Goal: Contribute content

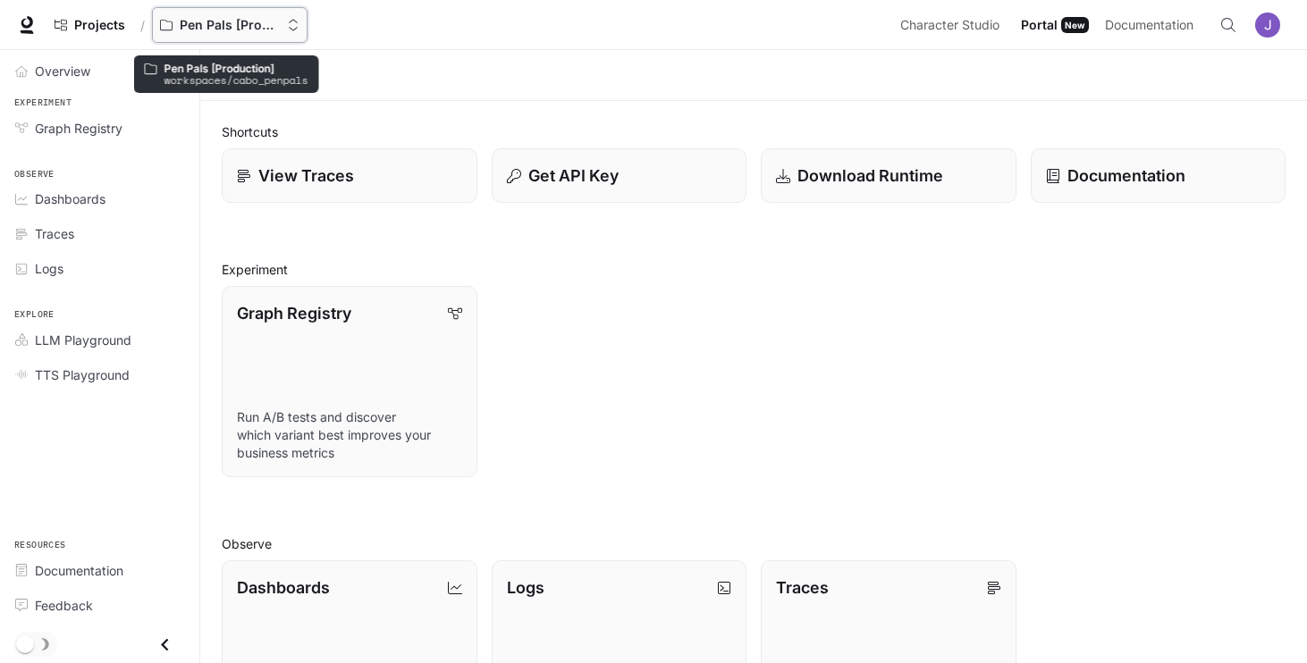
click at [203, 23] on p "Pen Pals [Production]" at bounding box center [230, 25] width 100 height 15
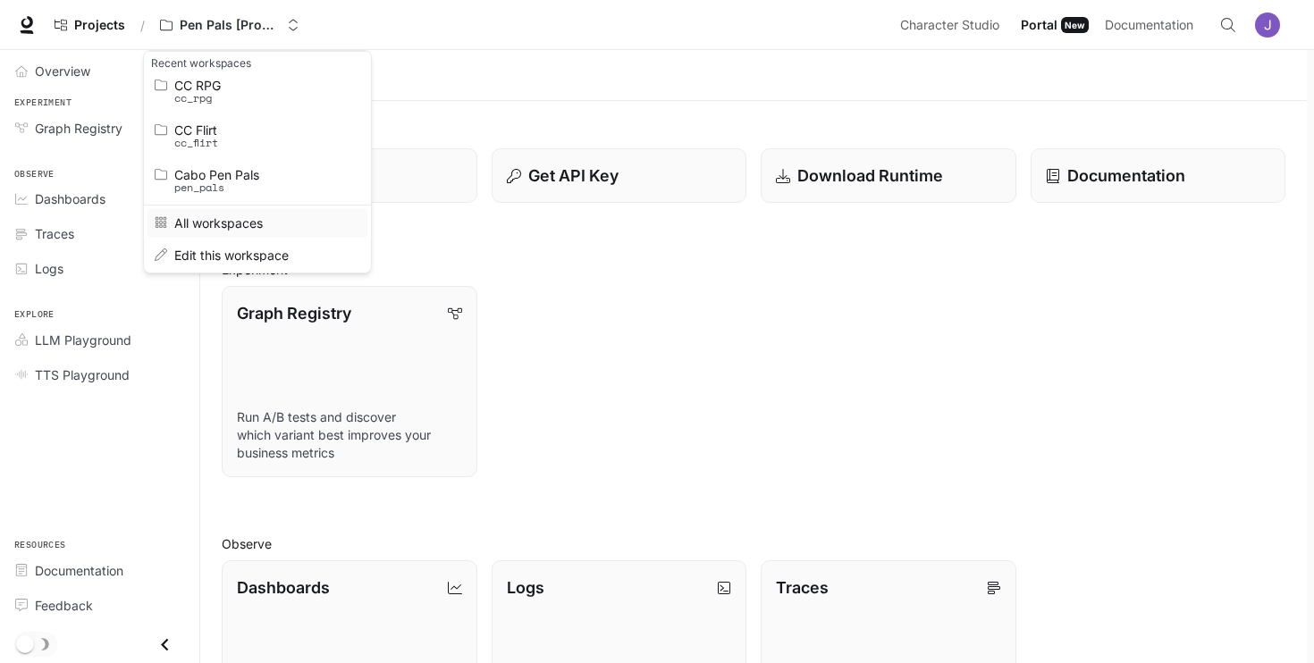
click at [218, 222] on span "All workspaces" at bounding box center [254, 222] width 161 height 13
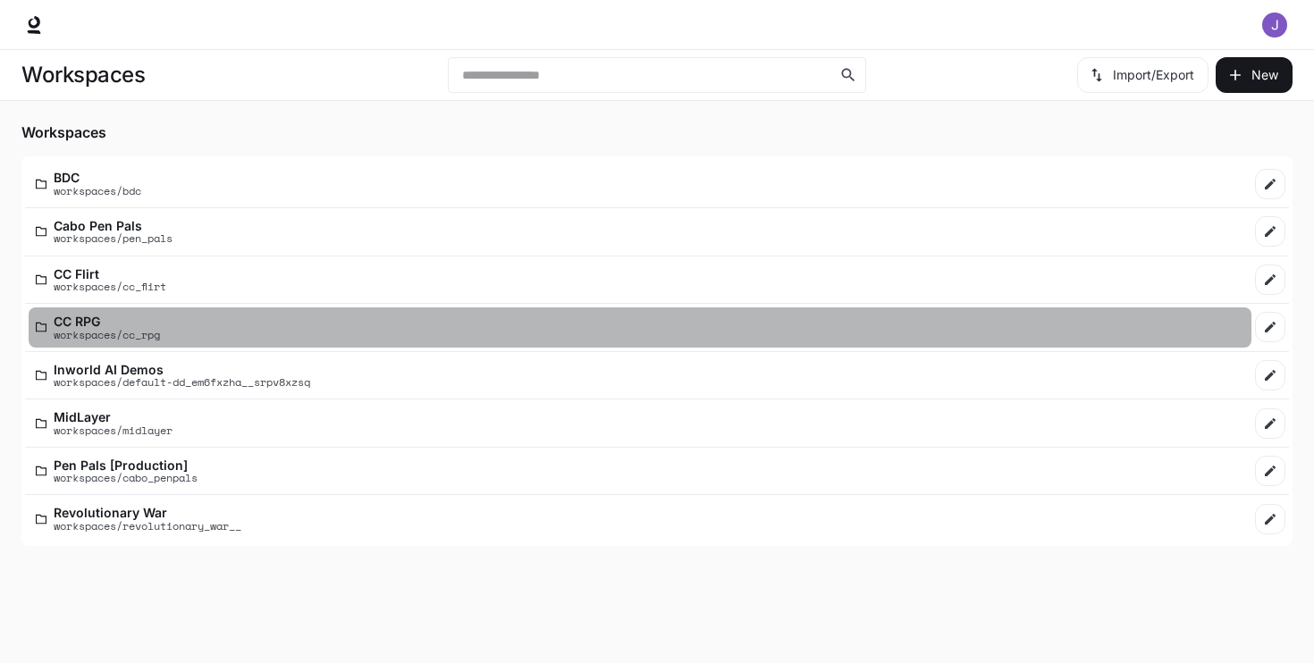
click at [86, 317] on p "CC RPG" at bounding box center [107, 321] width 106 height 13
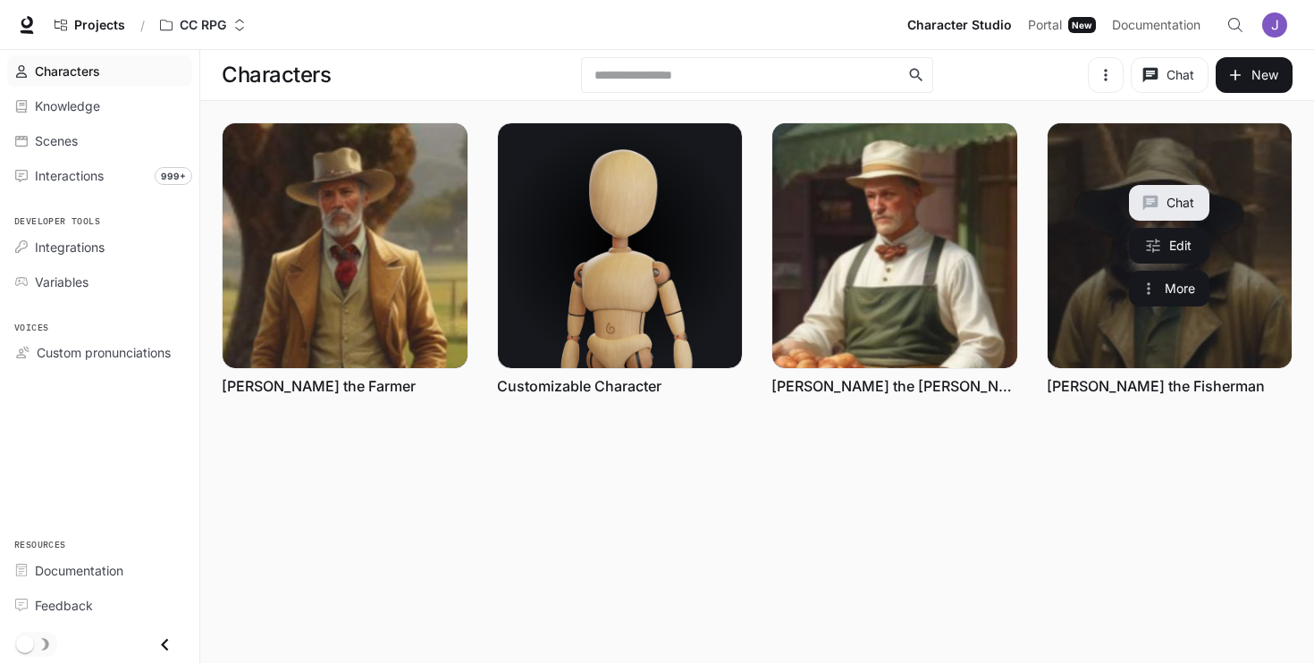
click at [1267, 240] on link "Frank the Fisherman" at bounding box center [1170, 245] width 245 height 245
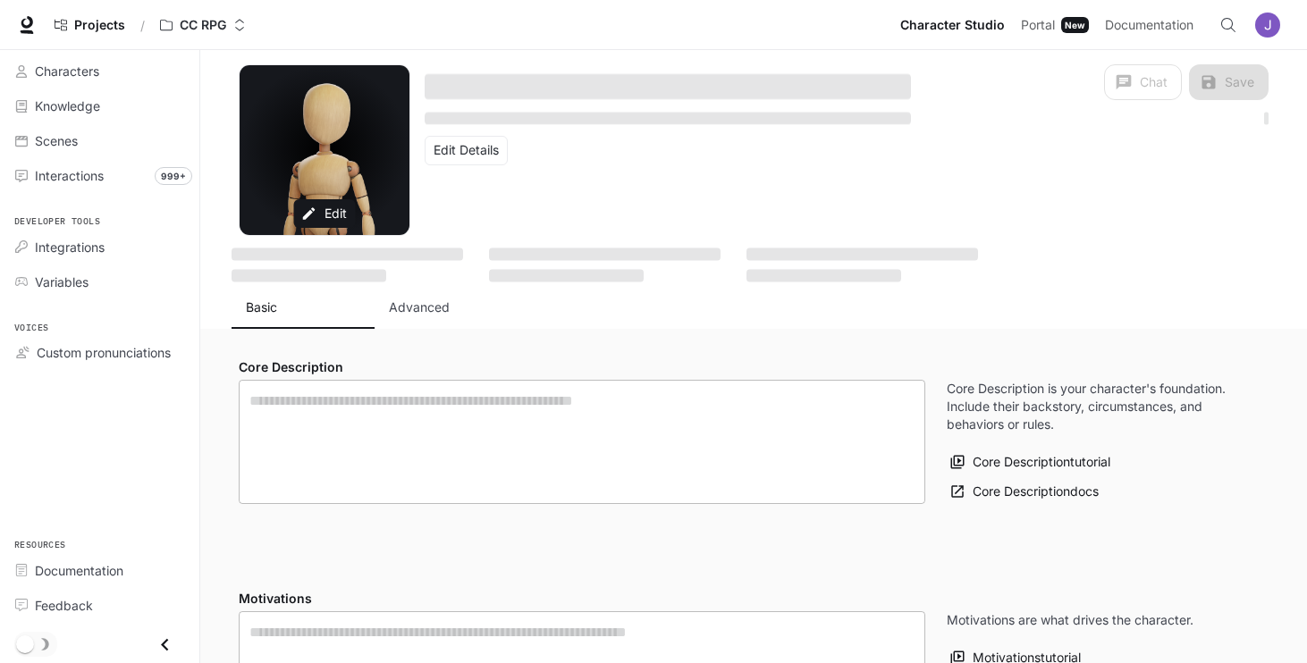
type textarea "**********"
type input "****"
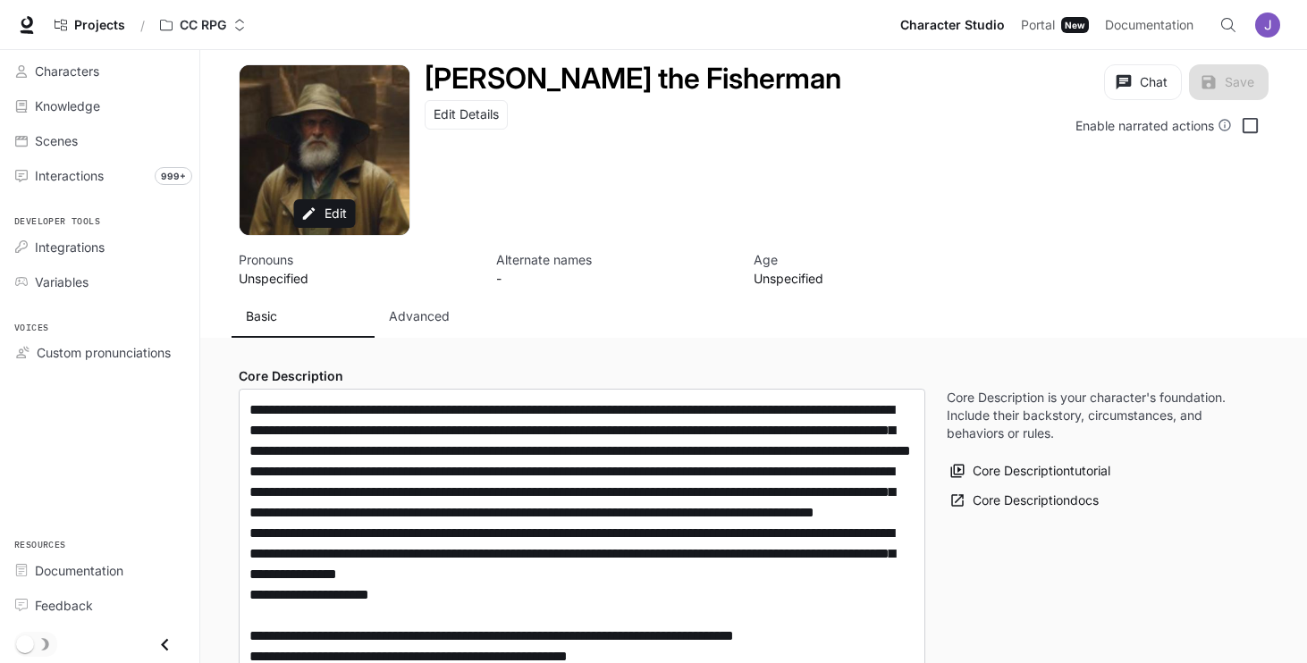
type input "**********"
click at [408, 322] on p "Advanced" at bounding box center [419, 317] width 61 height 18
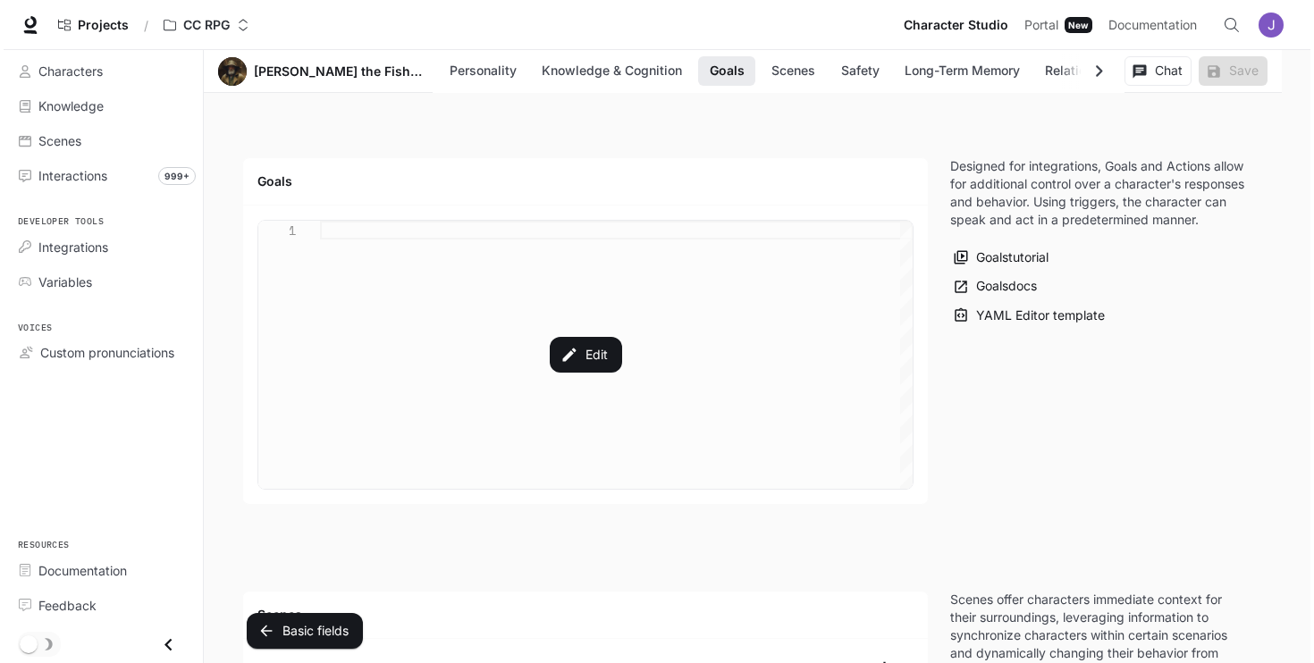
scroll to position [1726, 0]
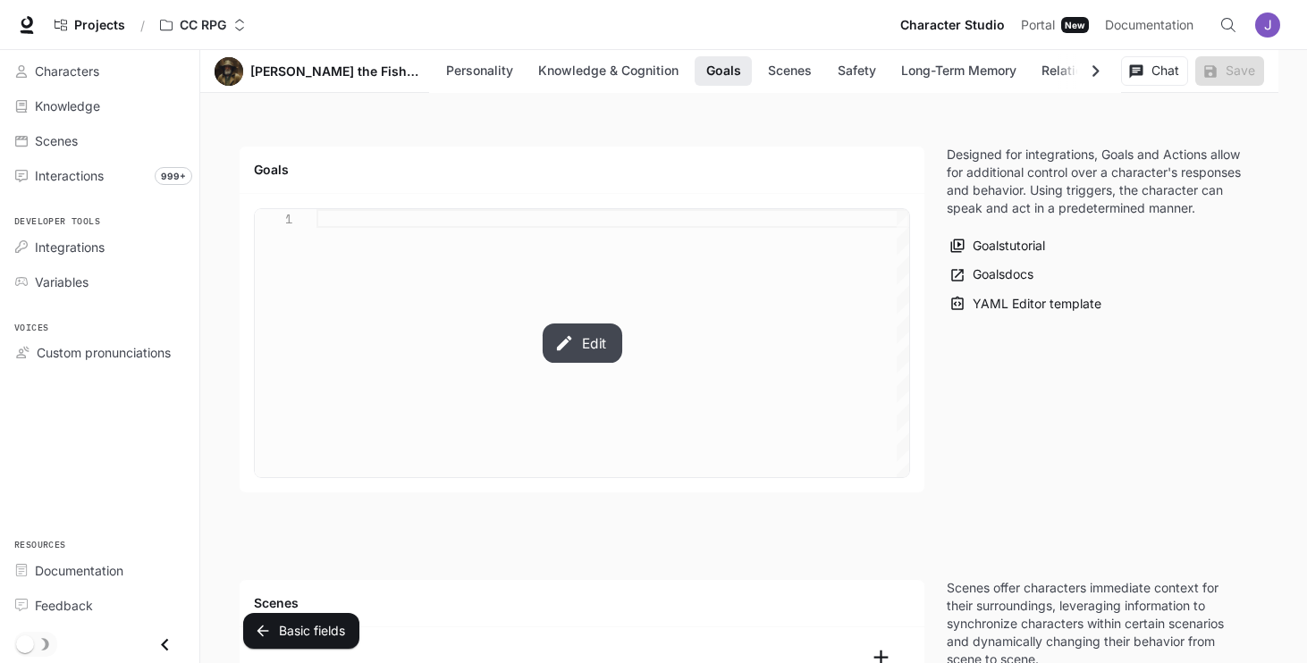
click at [586, 336] on button "Edit" at bounding box center [582, 343] width 80 height 39
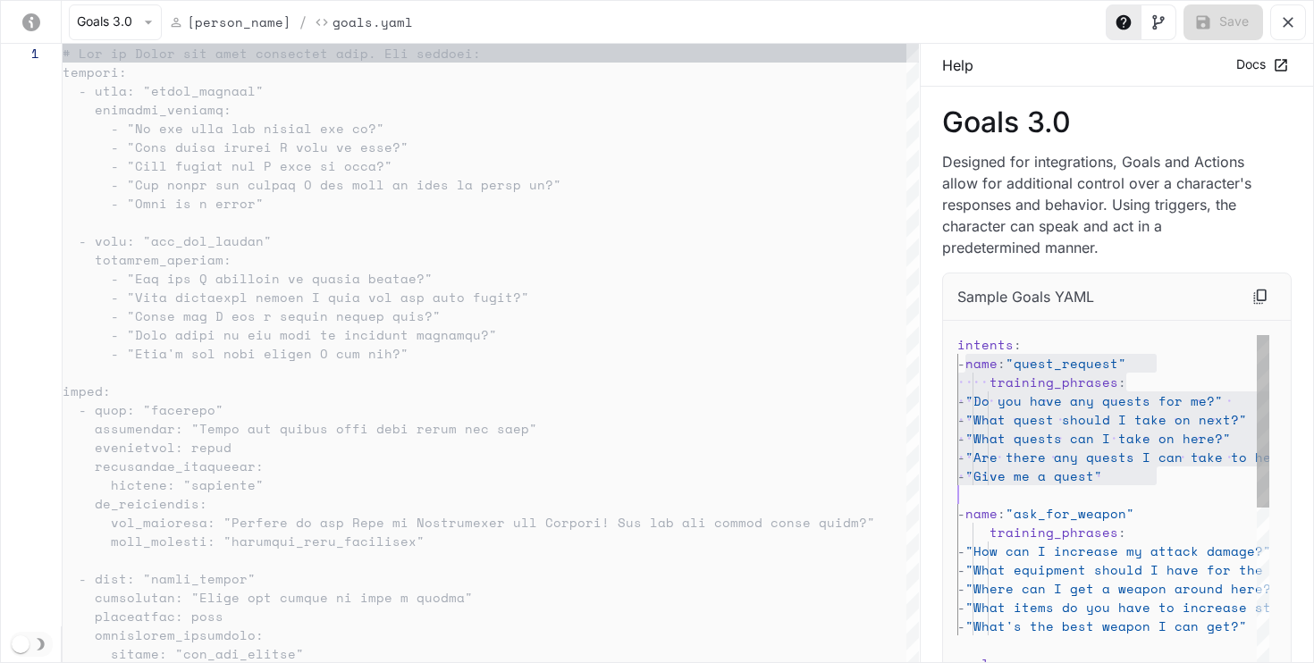
scroll to position [19, 62]
drag, startPoint x: 967, startPoint y: 365, endPoint x: 1022, endPoint y: 549, distance: 192.1
type textarea "**********"
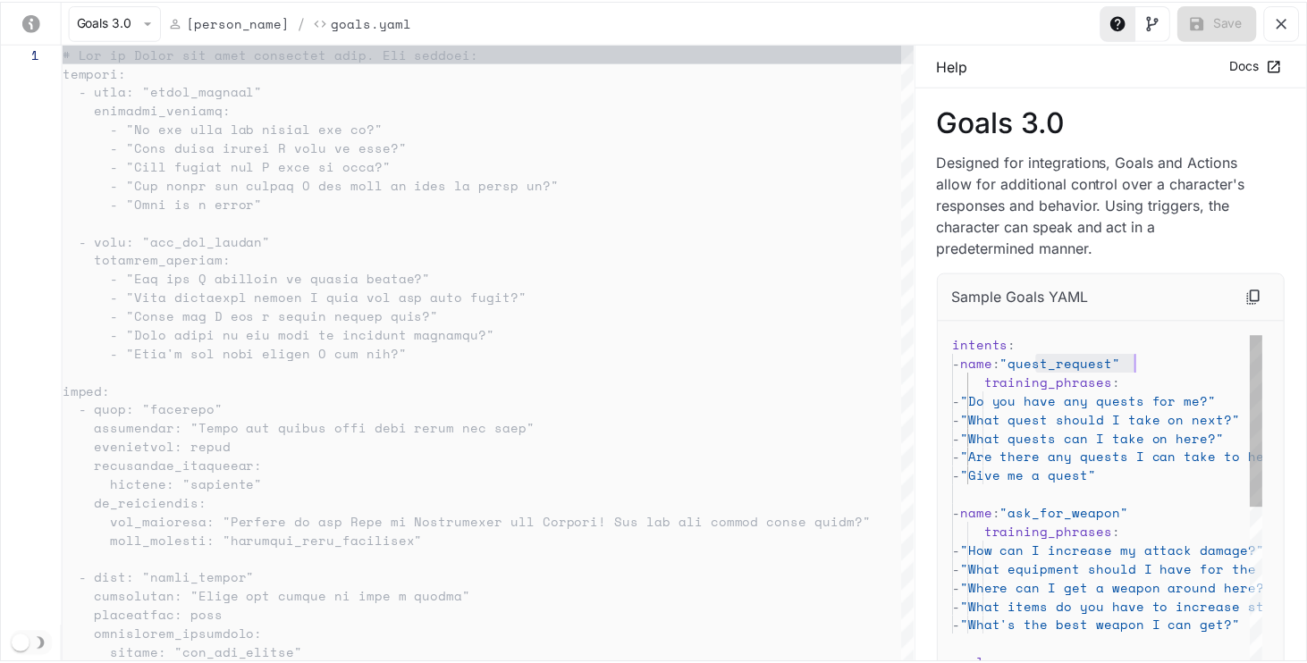
scroll to position [19, 184]
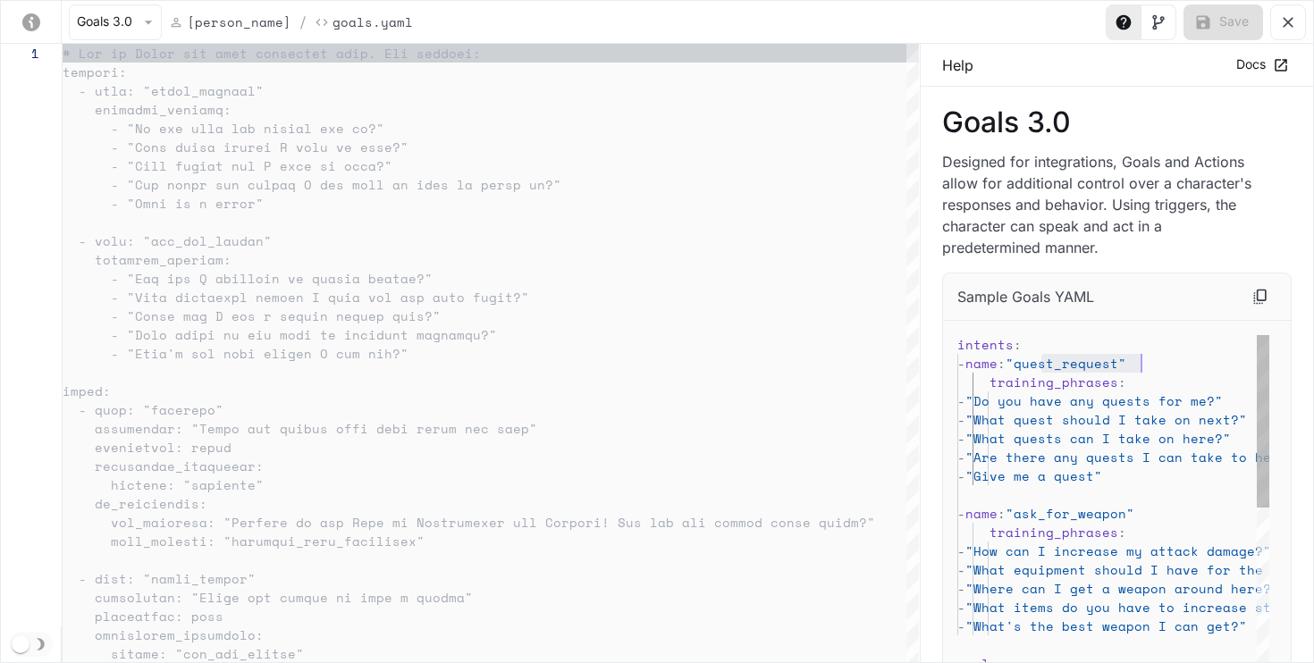
drag, startPoint x: 1044, startPoint y: 363, endPoint x: 1139, endPoint y: 367, distance: 94.8
click at [1287, 26] on icon "yaml-editor" at bounding box center [1288, 22] width 18 height 18
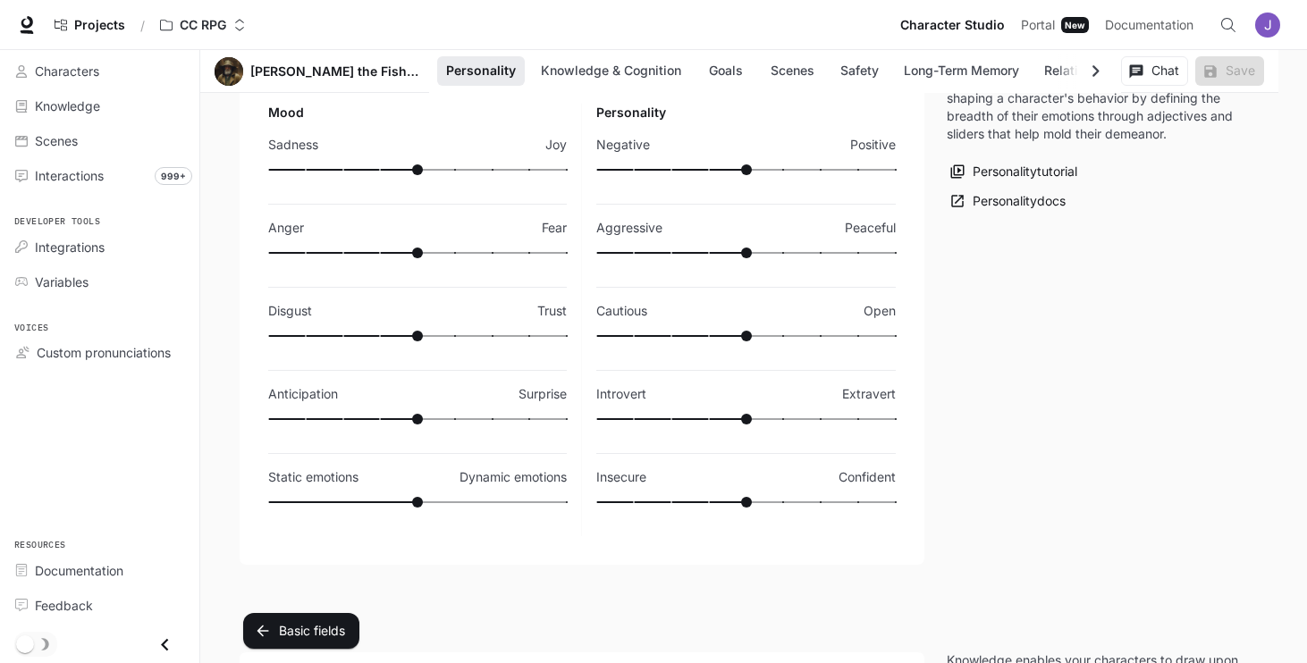
scroll to position [0, 0]
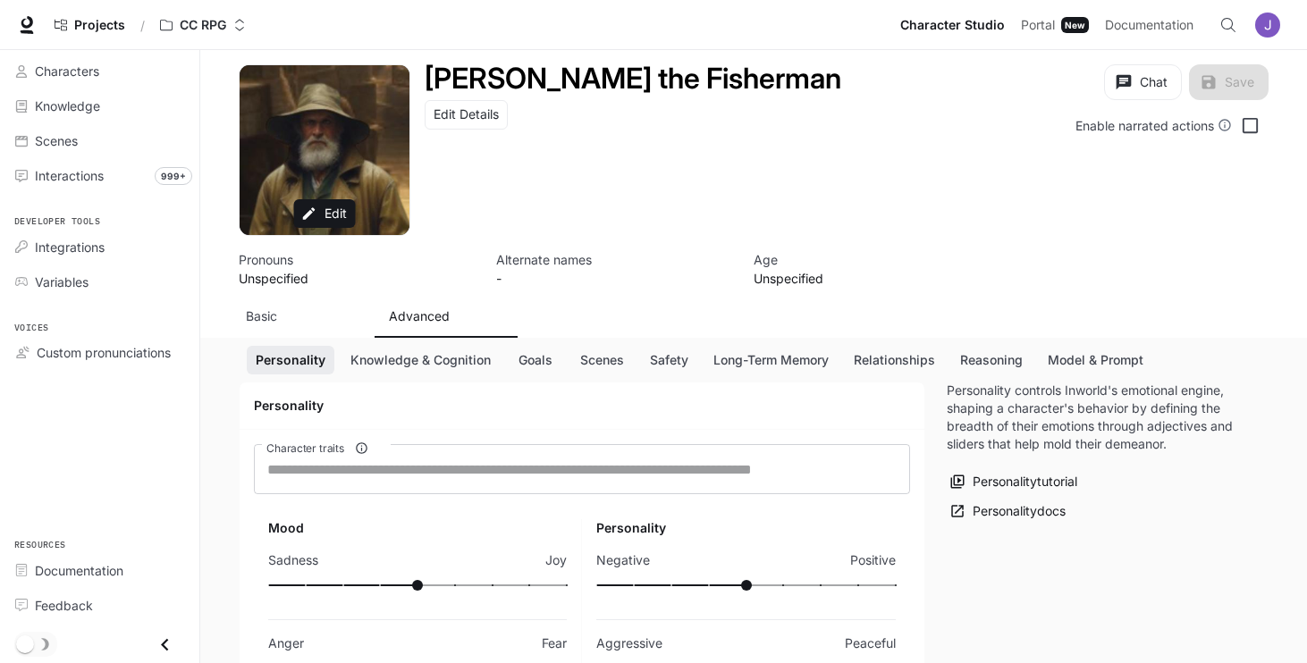
click at [267, 320] on p "Basic" at bounding box center [261, 317] width 31 height 18
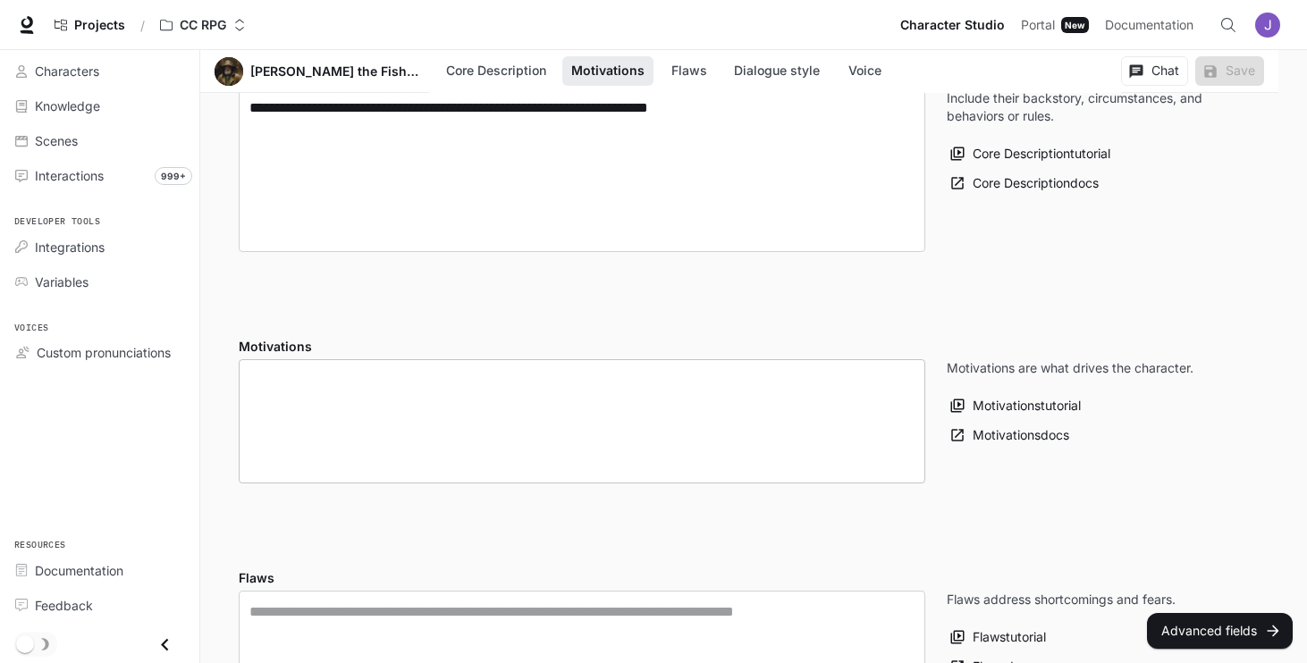
scroll to position [737, 0]
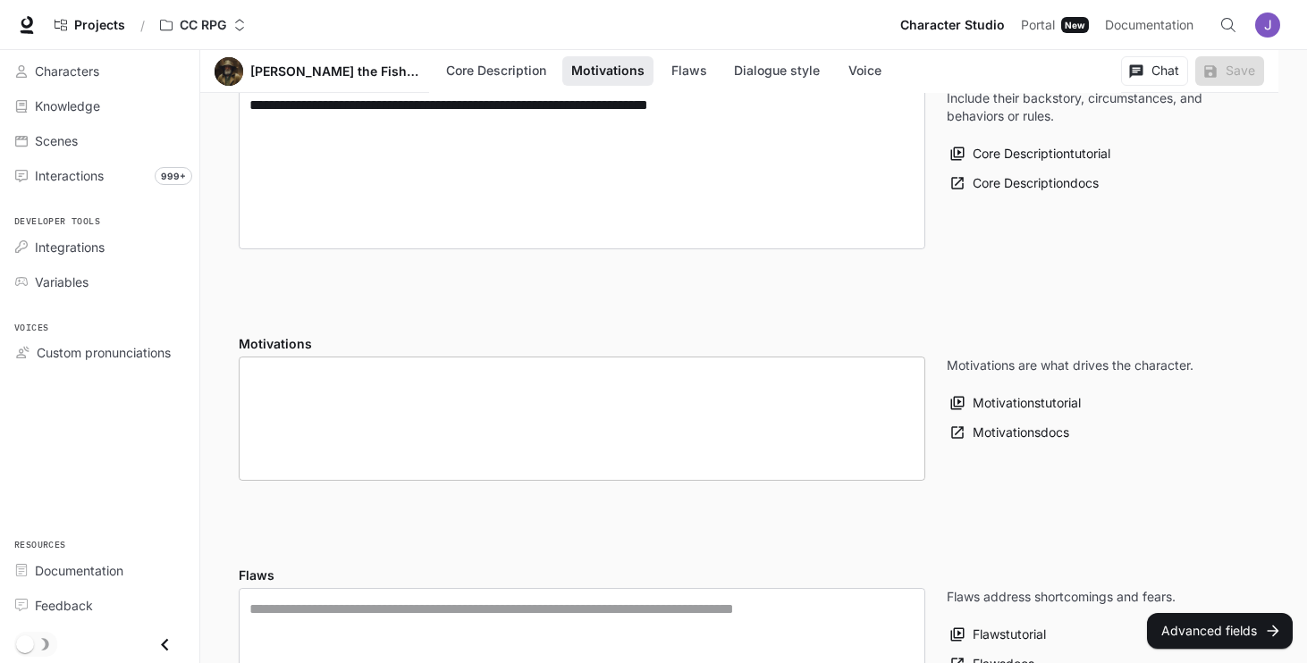
click at [416, 415] on textarea at bounding box center [581, 418] width 665 height 103
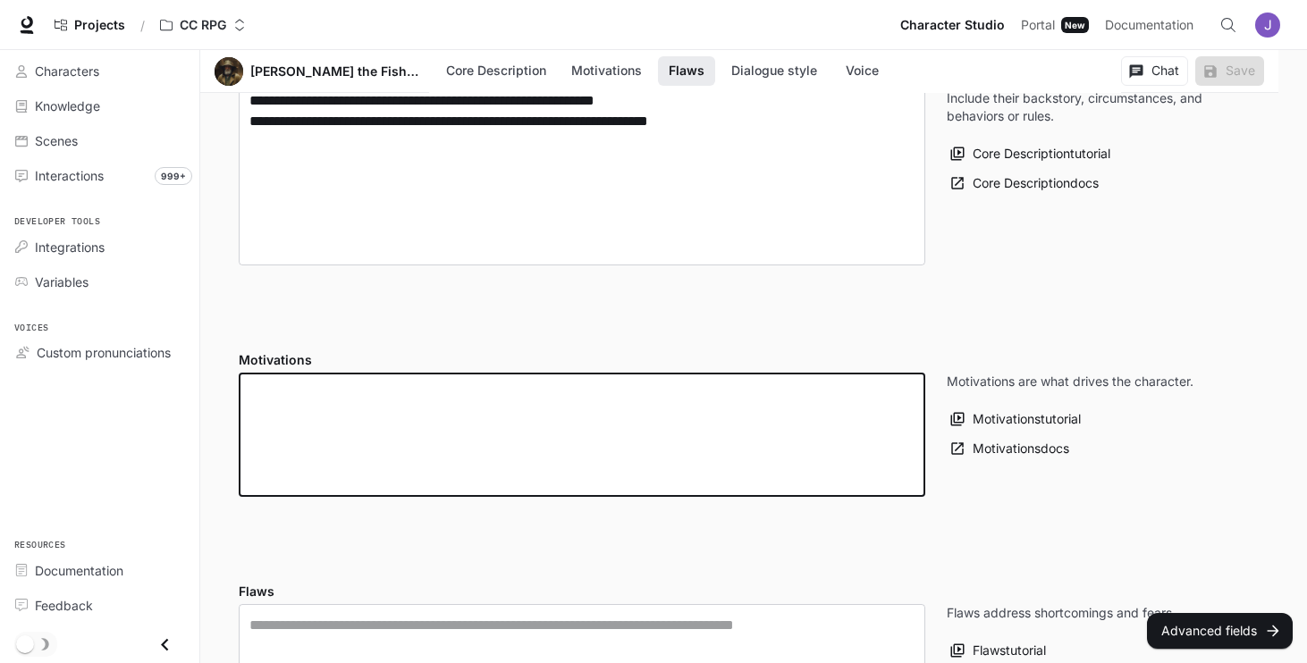
scroll to position [718, 0]
